Goal: Information Seeking & Learning: Learn about a topic

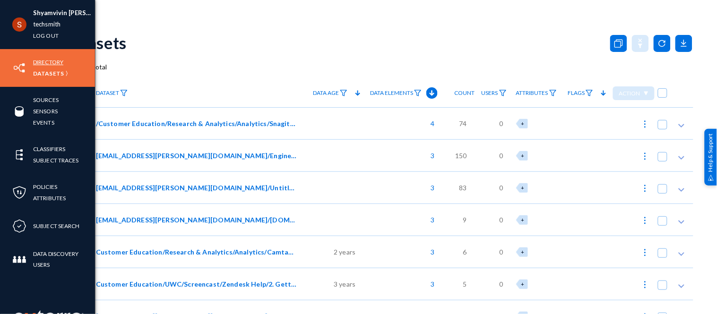
click at [51, 62] on link "Directory" at bounding box center [48, 62] width 30 height 11
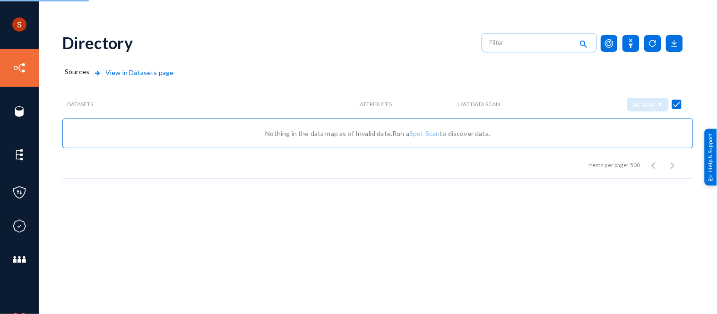
checkbox input "false"
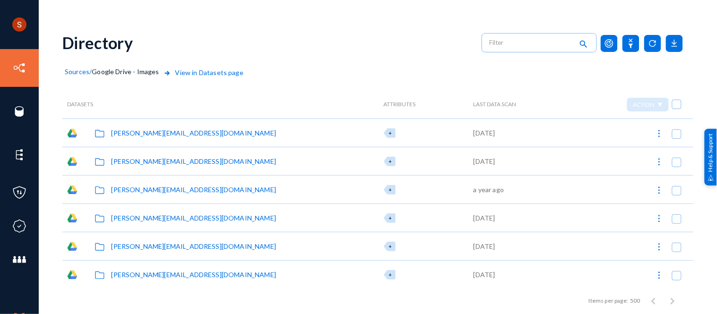
click at [194, 69] on span "View in Datasets page" at bounding box center [203, 79] width 82 height 23
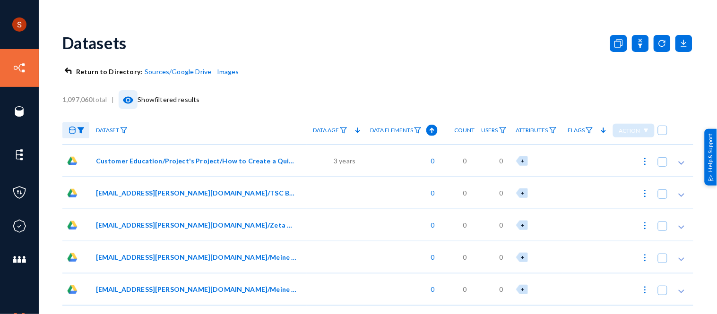
click at [130, 101] on mat-icon "visibility" at bounding box center [127, 100] width 11 height 11
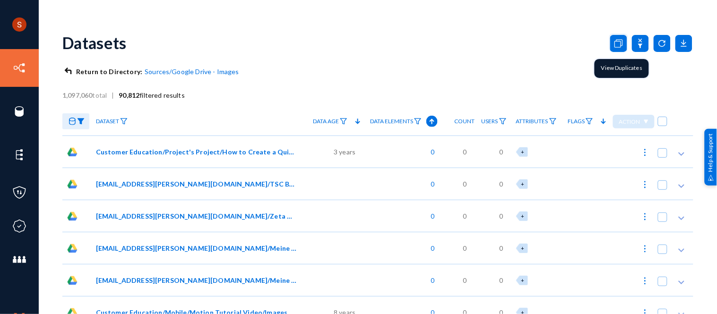
click at [610, 48] on rect at bounding box center [618, 43] width 17 height 17
click at [121, 120] on img at bounding box center [124, 121] width 8 height 7
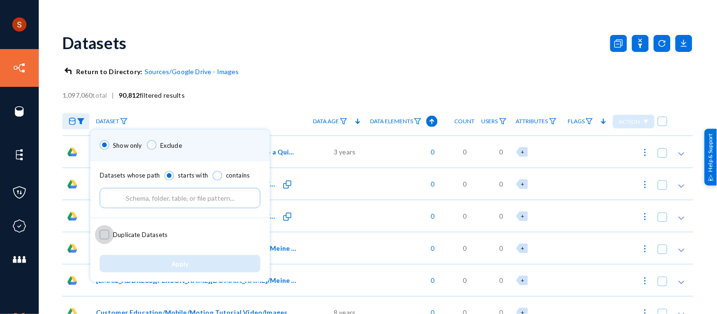
click at [105, 229] on label "Duplicate Datasets" at bounding box center [134, 235] width 68 height 14
click at [105, 239] on input "Duplicate Datasets" at bounding box center [104, 239] width 1 height 1
checkbox input "true"
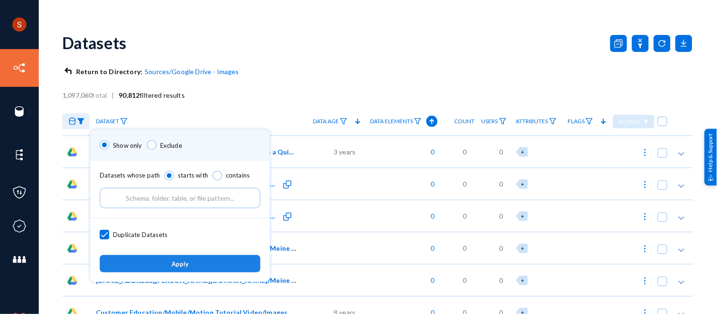
click at [177, 259] on button "Apply" at bounding box center [180, 263] width 161 height 17
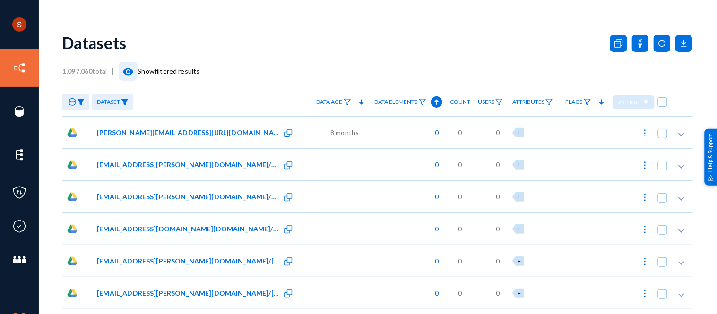
click at [133, 74] on mat-icon "visibility" at bounding box center [127, 71] width 11 height 11
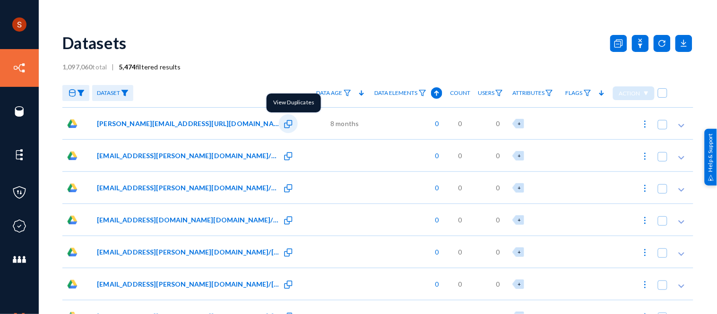
click at [284, 122] on icon ".st0{fill:#0070E0;}" at bounding box center [288, 124] width 9 height 9
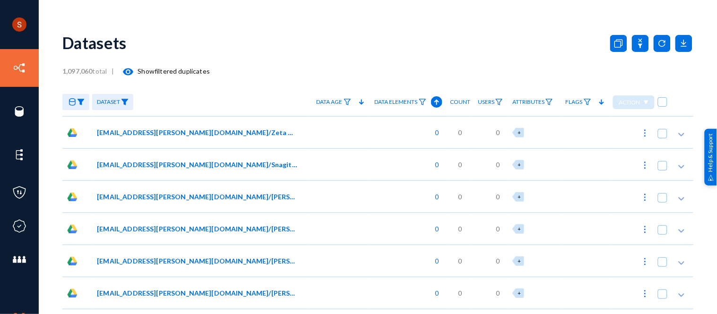
click at [249, 132] on span "[EMAIL_ADDRESS][PERSON_NAME][DOMAIN_NAME]/Zeta Deliverables/Camtasia Set */Camt…" at bounding box center [197, 133] width 201 height 10
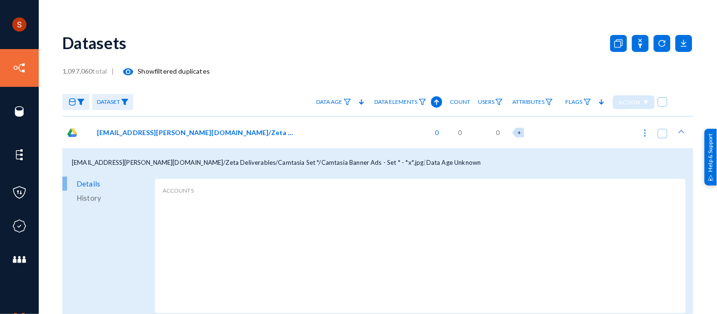
click at [249, 132] on span "[EMAIL_ADDRESS][PERSON_NAME][DOMAIN_NAME]/Zeta Deliverables/Camtasia Set */Camt…" at bounding box center [197, 133] width 201 height 10
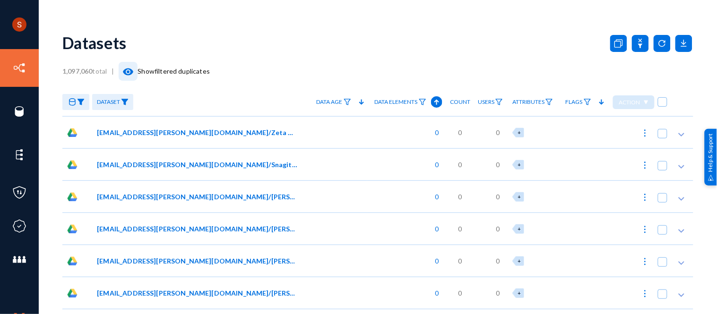
click at [132, 76] on mat-icon "visibility" at bounding box center [127, 71] width 11 height 11
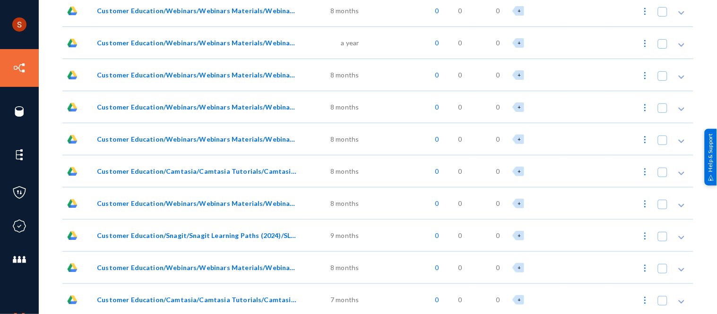
scroll to position [1052, 0]
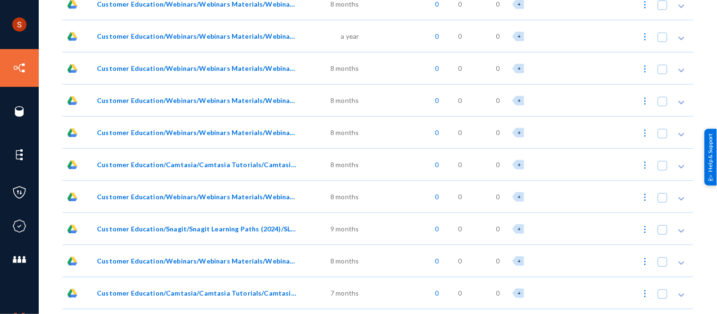
click at [211, 135] on span "Customer Education/Webinars/Webinars Materials/Webinar Thumbnails/Camtasia Thum…" at bounding box center [197, 133] width 201 height 10
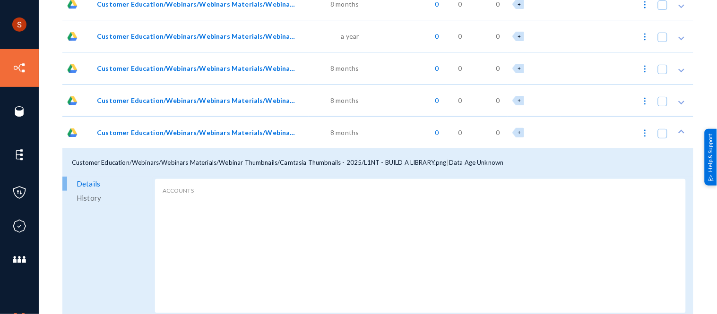
click at [186, 97] on span "Customer Education/Webinars/Webinars Materials/Webinar Thumbnails/Snagit Thumbn…" at bounding box center [197, 100] width 201 height 10
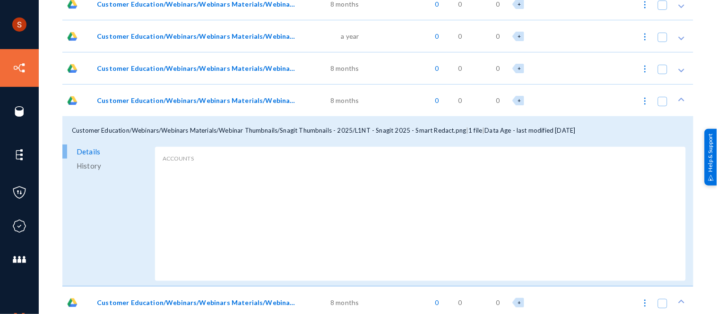
click at [186, 97] on span "Customer Education/Webinars/Webinars Materials/Webinar Thumbnails/Snagit Thumbn…" at bounding box center [197, 100] width 201 height 10
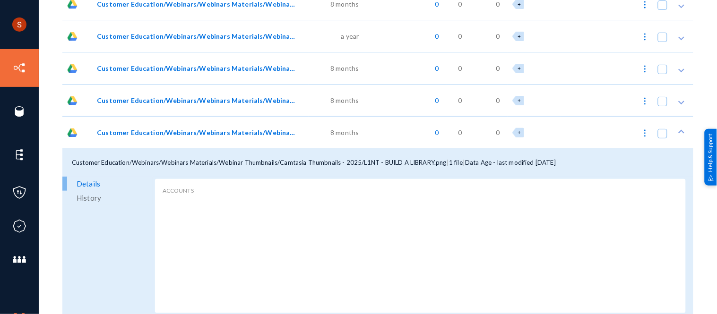
click at [205, 153] on div "Customer Education/Webinars/Webinars Materials/Webinar Thumbnails/Camtasia Thum…" at bounding box center [377, 162] width 631 height 28
click at [206, 156] on div "Customer Education/Webinars/Webinars Materials/Webinar Thumbnails/Camtasia Thum…" at bounding box center [377, 162] width 631 height 28
click at [206, 159] on span "Customer Education/Webinars/Webinars Materials/Webinar Thumbnails/Camtasia Thum…" at bounding box center [259, 163] width 375 height 8
click at [204, 138] on div "Customer Education/Webinars/Webinars Materials/Webinar Thumbnails/Camtasia Thum…" at bounding box center [200, 132] width 216 height 32
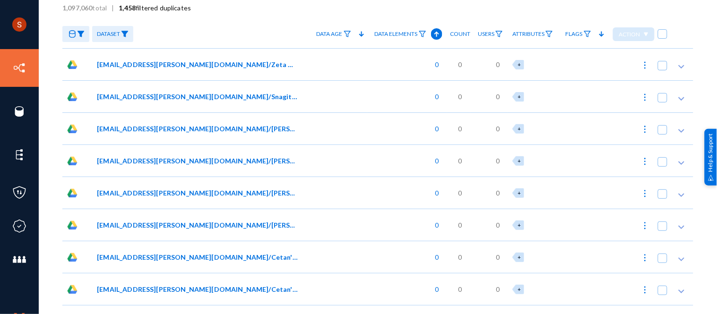
scroll to position [0, 0]
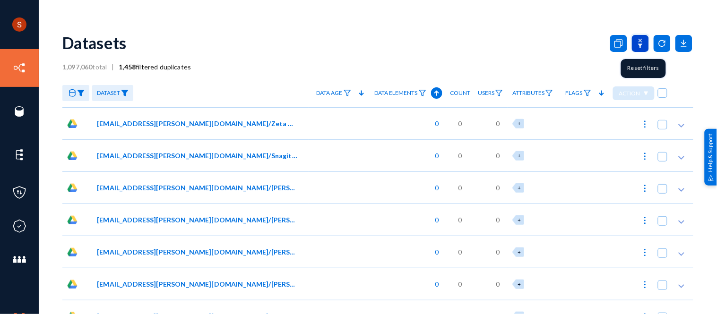
click at [638, 39] on icon at bounding box center [640, 43] width 5 height 9
